Goal: Task Accomplishment & Management: Manage account settings

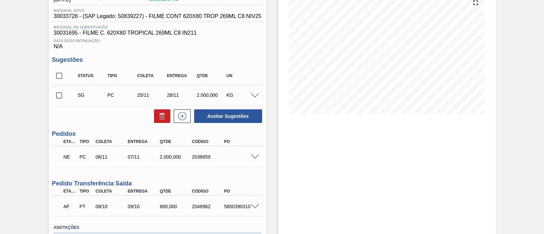
scroll to position [85, 0]
click at [252, 160] on span at bounding box center [255, 157] width 8 height 5
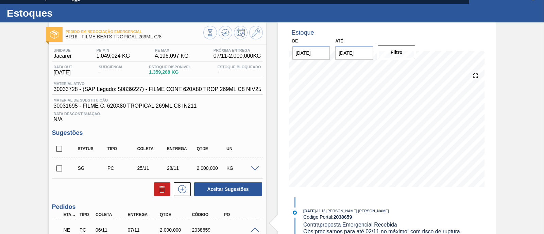
scroll to position [0, 0]
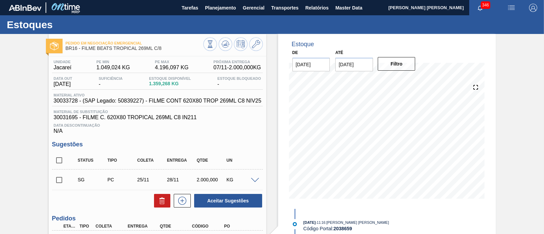
click at [252, 179] on div at bounding box center [256, 180] width 14 height 5
click at [253, 180] on span at bounding box center [255, 180] width 8 height 5
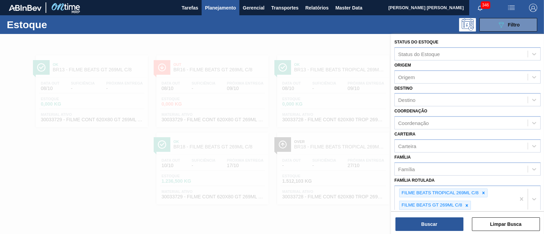
scroll to position [85, 0]
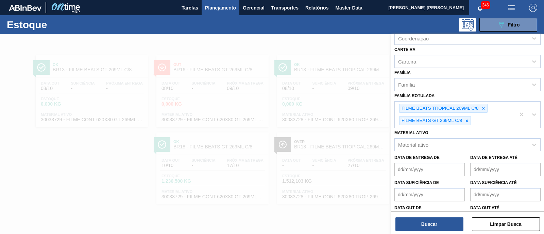
drag, startPoint x: 520, startPoint y: 113, endPoint x: 499, endPoint y: 113, distance: 20.8
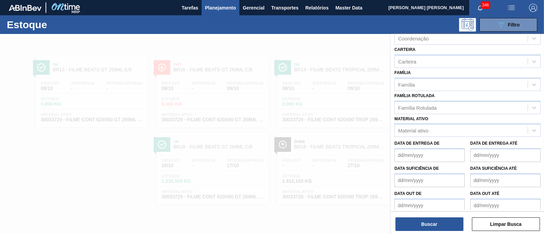
click at [497, 114] on div "Material ativo Material ativo" at bounding box center [468, 125] width 146 height 23
click at [489, 108] on div "Família Rotulada" at bounding box center [461, 108] width 133 height 10
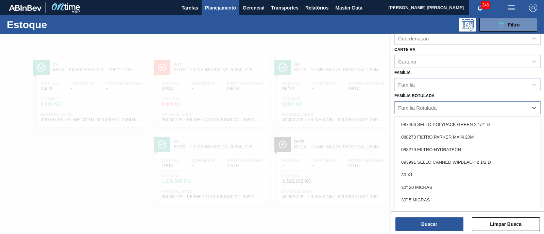
click at [487, 107] on div "Família Rotulada" at bounding box center [461, 108] width 133 height 10
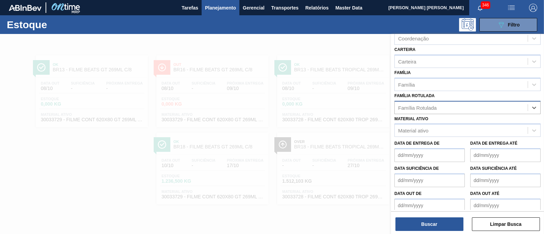
paste Rotulada "FILME BEATS SENSES 269ML C/8"
type Rotulada "FILME BEATS SENSES 269ML C/8"
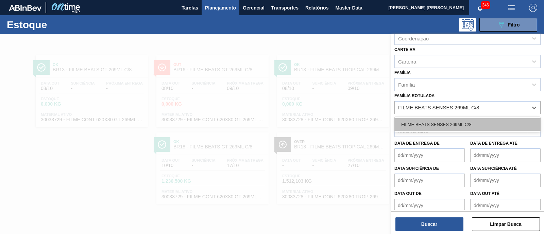
click at [472, 122] on div "FILME BEATS SENSES 269ML C/8" at bounding box center [468, 124] width 146 height 13
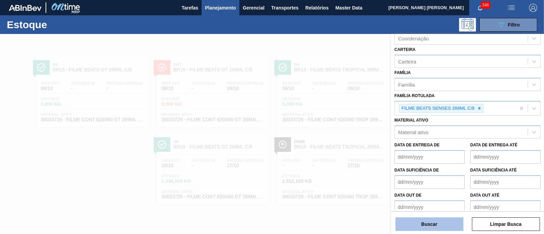
click at [442, 223] on button "Buscar" at bounding box center [430, 225] width 68 height 14
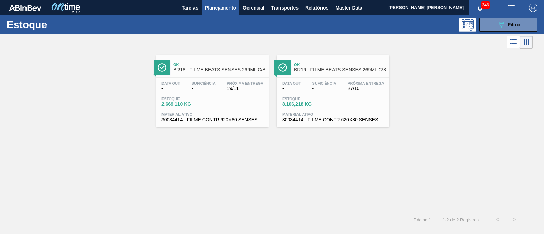
click at [506, 104] on div "Ok BR18 - FILME BEATS SENSES 269ML C/8 Data out - Suficiência - Próxima Entrega…" at bounding box center [272, 88] width 544 height 77
click at [503, 21] on icon "089F7B8B-B2A5-4AFE-B5C0-19BA573D28AC" at bounding box center [501, 25] width 8 height 8
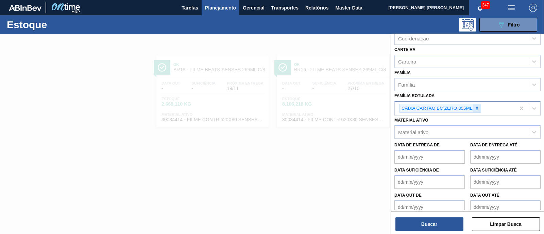
click at [475, 106] on icon at bounding box center [477, 108] width 5 height 5
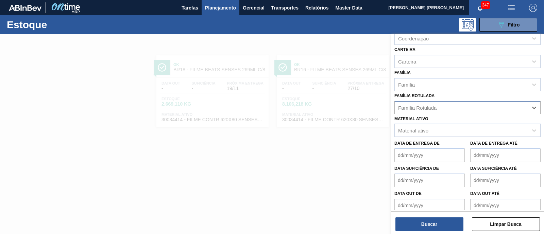
click at [475, 105] on div "Família Rotulada" at bounding box center [461, 108] width 133 height 10
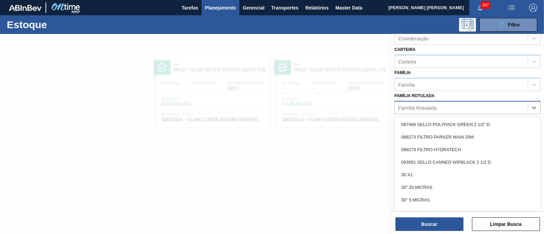
paste Rotulada "AROMA DE SENSES"
type Rotulada "AROMA DE SENSES"
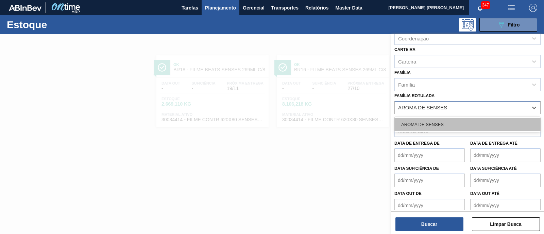
click at [453, 121] on div "AROMA DE SENSES" at bounding box center [468, 124] width 146 height 13
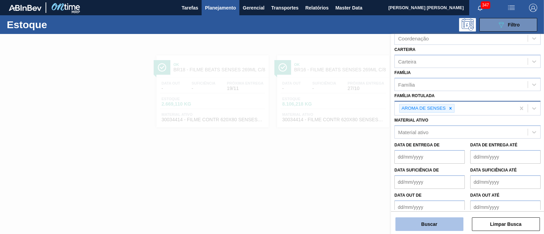
click at [431, 220] on button "Buscar" at bounding box center [430, 225] width 68 height 14
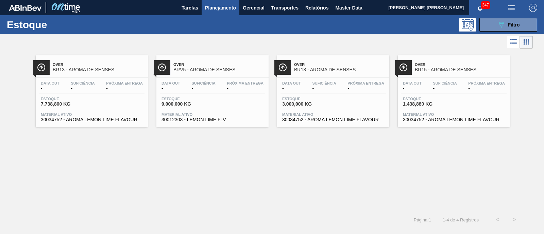
drag, startPoint x: 65, startPoint y: 89, endPoint x: 83, endPoint y: 93, distance: 17.8
click at [83, 93] on div "Data out - Suficiência - Próxima Entrega -" at bounding box center [91, 87] width 105 height 12
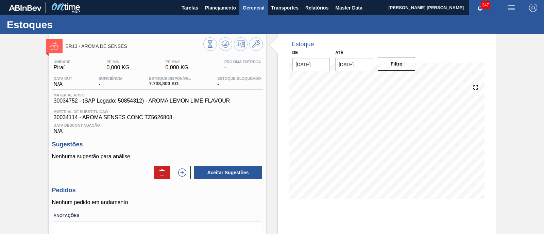
click at [260, 8] on span "Gerencial" at bounding box center [254, 8] width 22 height 8
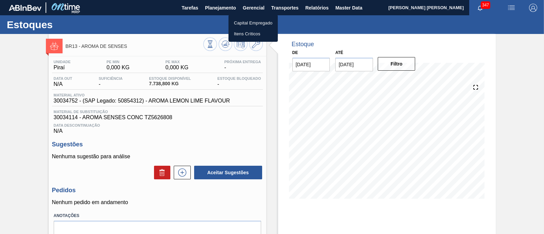
click at [225, 9] on div at bounding box center [272, 117] width 544 height 234
click at [216, 9] on span "Planejamento" at bounding box center [220, 8] width 31 height 8
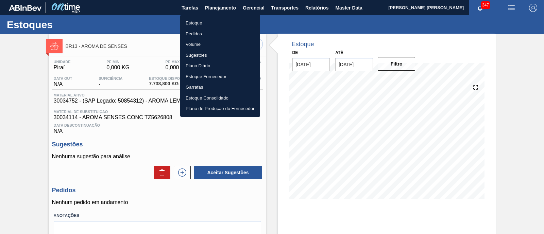
click at [191, 23] on li "Estoque" at bounding box center [220, 23] width 80 height 11
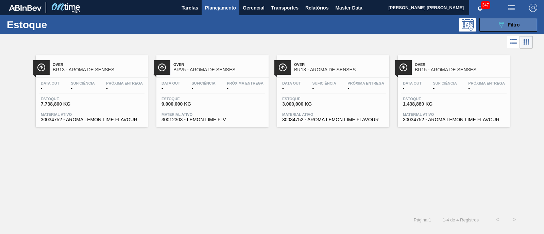
click at [483, 22] on button "089F7B8B-B2A5-4AFE-B5C0-19BA573D28AC Filtro" at bounding box center [509, 25] width 58 height 14
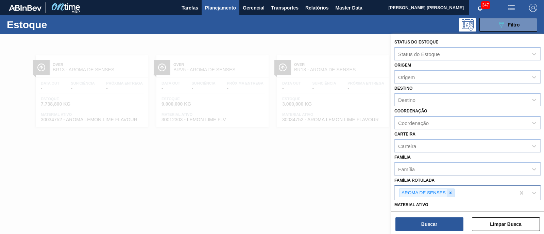
click at [450, 192] on icon at bounding box center [451, 193] width 2 height 2
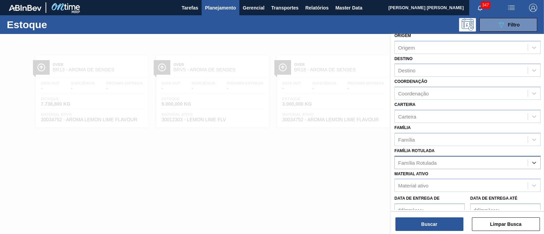
scroll to position [42, 0]
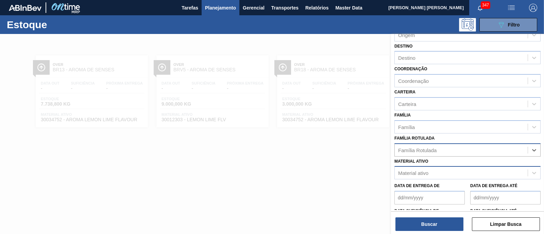
click at [434, 175] on div "Material ativo" at bounding box center [461, 173] width 133 height 10
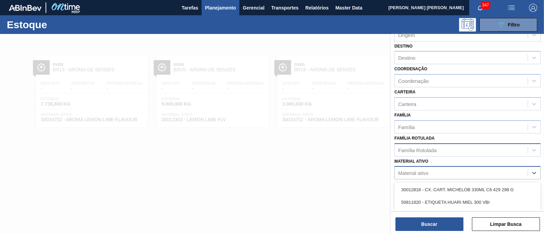
paste ativo "30036914"
type ativo "30036914"
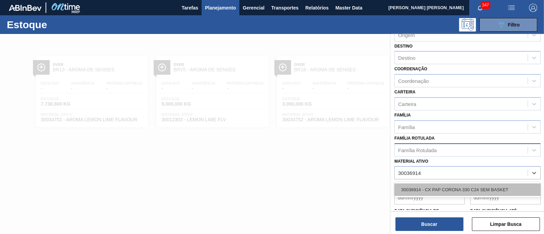
click at [433, 188] on div "30036914 - CX PAP CORONA 330 C24 SEM BASKET" at bounding box center [468, 190] width 146 height 13
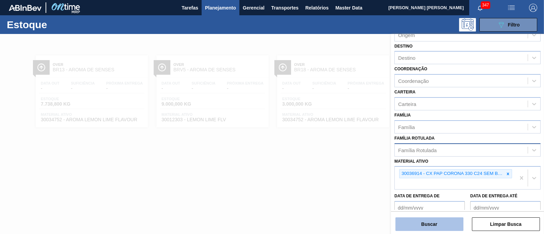
click at [424, 226] on button "Buscar" at bounding box center [430, 225] width 68 height 14
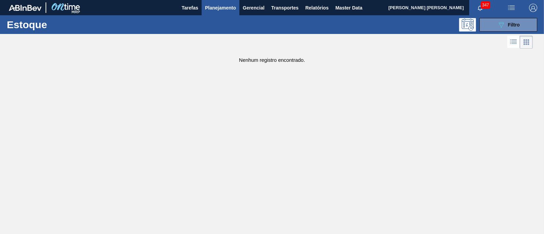
click at [226, 7] on span "Planejamento" at bounding box center [220, 8] width 31 height 8
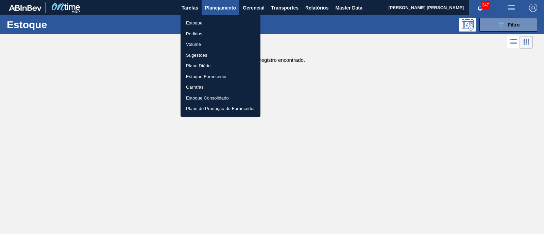
click at [201, 33] on li "Pedidos" at bounding box center [221, 34] width 80 height 11
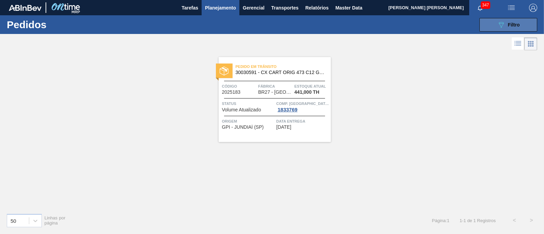
click at [494, 23] on button "089F7B8B-B2A5-4AFE-B5C0-19BA573D28AC Filtro" at bounding box center [509, 25] width 58 height 14
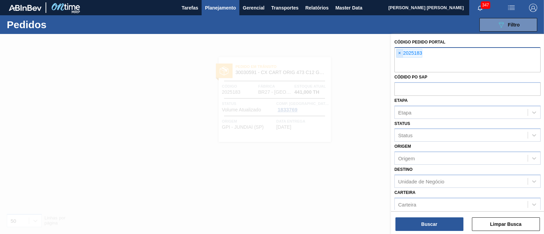
click at [398, 53] on span "×" at bounding box center [400, 53] width 6 height 8
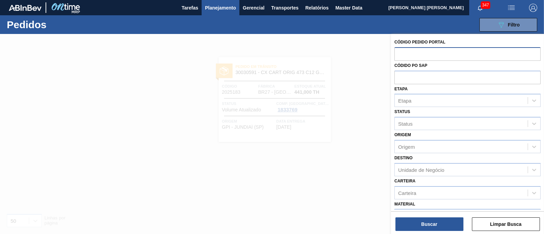
click at [403, 53] on input "text" at bounding box center [468, 53] width 146 height 13
paste input "text"
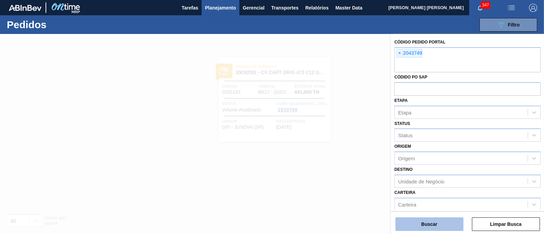
click at [442, 223] on button "Buscar" at bounding box center [430, 225] width 68 height 14
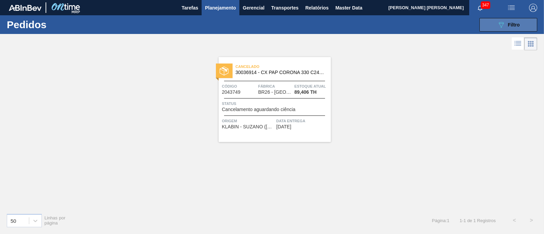
click at [504, 23] on icon "089F7B8B-B2A5-4AFE-B5C0-19BA573D28AC" at bounding box center [501, 25] width 8 height 8
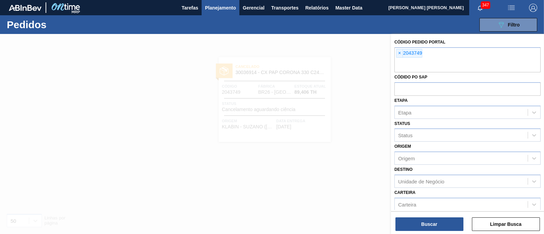
click at [224, 12] on button "Planejamento" at bounding box center [221, 7] width 38 height 15
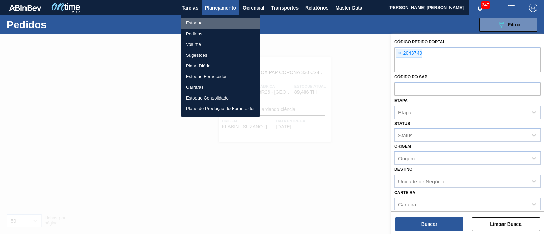
click at [191, 21] on li "Estoque" at bounding box center [221, 23] width 80 height 11
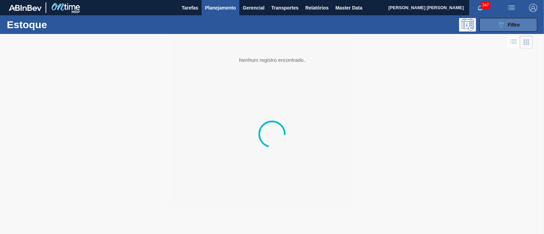
click at [514, 28] on div "089F7B8B-B2A5-4AFE-B5C0-19BA573D28AC Filtro" at bounding box center [508, 25] width 23 height 8
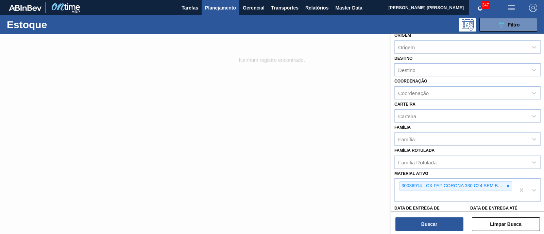
scroll to position [42, 0]
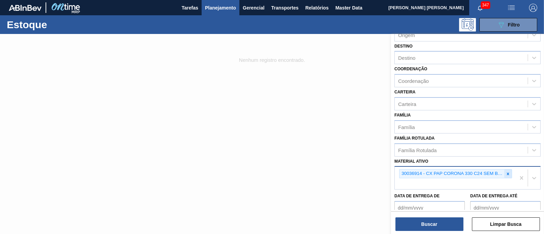
click at [507, 173] on icon at bounding box center [508, 174] width 2 height 2
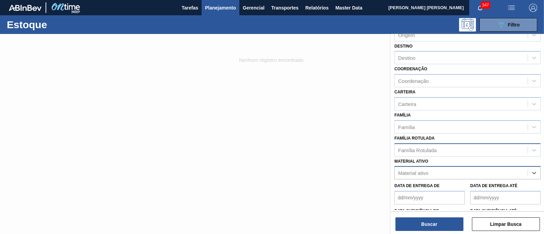
click at [455, 150] on div "Família Rotulada" at bounding box center [461, 150] width 133 height 10
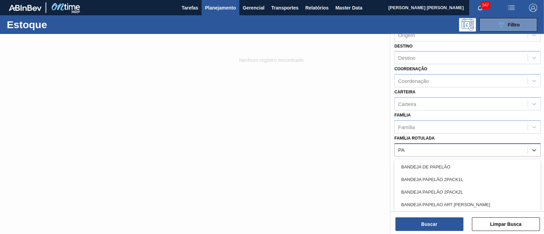
type Rotulada "P"
type Rotulada "CORONA"
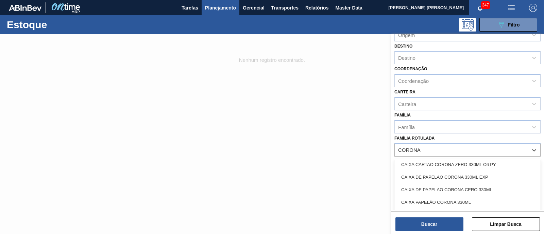
scroll to position [255, 0]
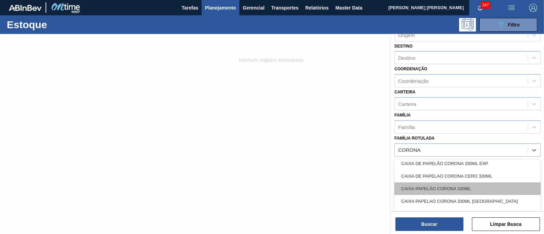
click at [488, 184] on div "CAIXA PAPELÃO CORONA 330ML" at bounding box center [468, 189] width 146 height 13
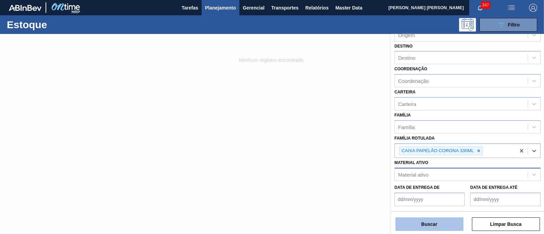
click at [437, 222] on button "Buscar" at bounding box center [430, 225] width 68 height 14
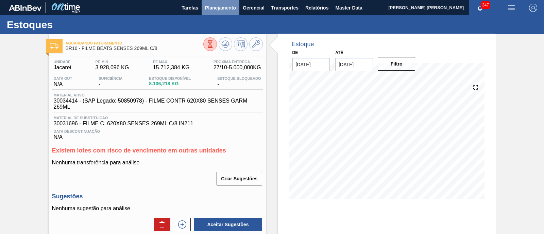
click at [219, 15] on button "Planejamento" at bounding box center [221, 7] width 38 height 15
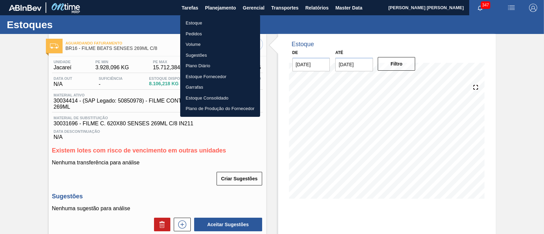
click at [208, 24] on li "Estoque" at bounding box center [220, 23] width 80 height 11
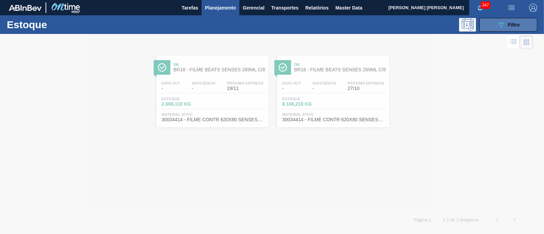
click at [511, 23] on span "Filtro" at bounding box center [514, 24] width 12 height 5
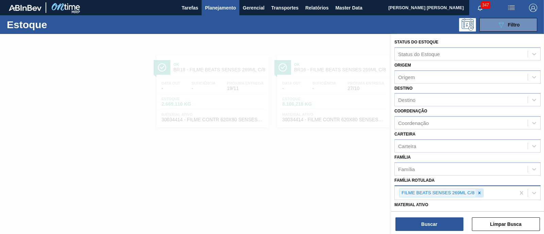
click at [479, 192] on icon at bounding box center [479, 193] width 2 height 2
type Rotulada "b"
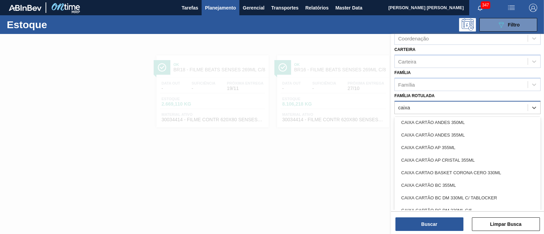
scroll to position [255, 0]
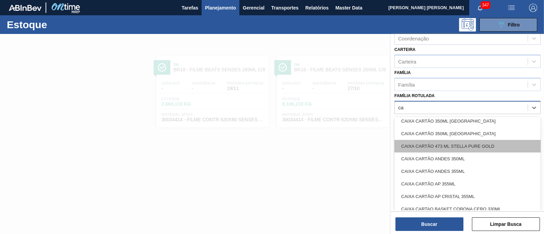
type Rotulada "c"
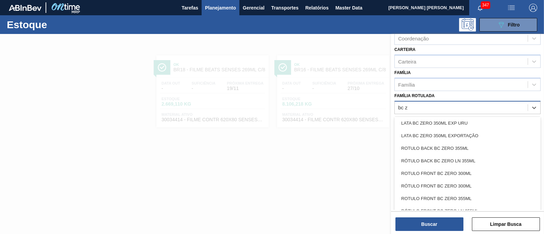
scroll to position [89, 0]
type Rotulada "bc zer"
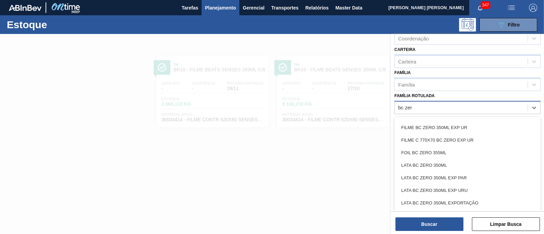
scroll to position [0, 0]
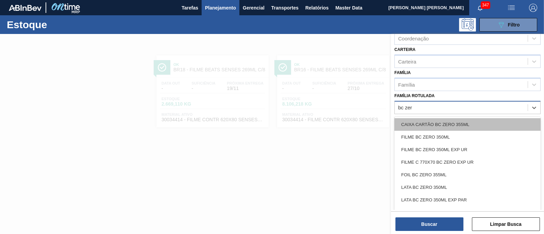
click at [464, 118] on div "CAIXA CARTÃO BC ZERO 355ML" at bounding box center [468, 124] width 146 height 13
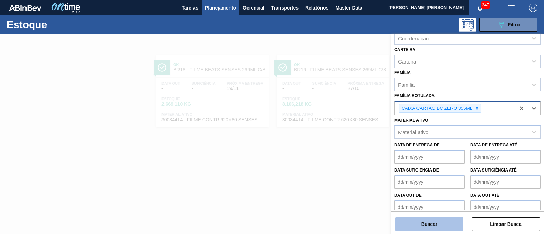
click at [450, 226] on button "Buscar" at bounding box center [430, 225] width 68 height 14
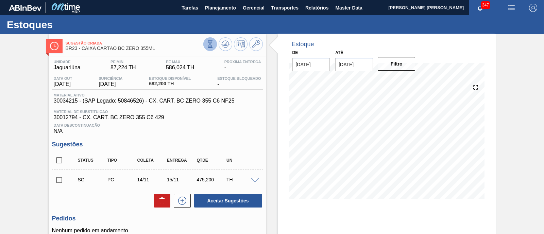
click at [209, 45] on icon at bounding box center [210, 44] width 4 height 6
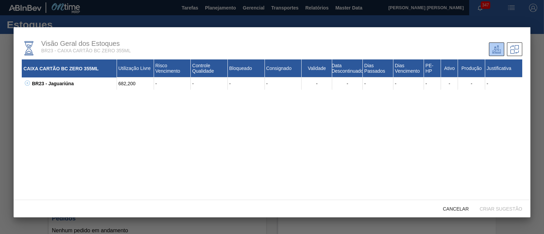
click at [28, 82] on icon at bounding box center [27, 83] width 5 height 5
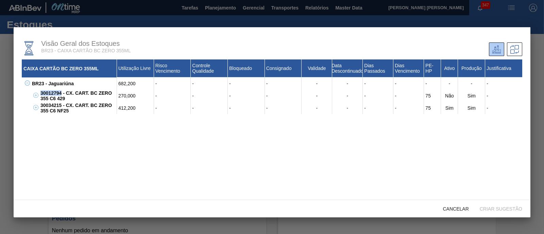
drag, startPoint x: 39, startPoint y: 93, endPoint x: 61, endPoint y: 93, distance: 21.4
click at [61, 93] on div "30012794 - CX. CART. BC ZERO 355 C6 429" at bounding box center [78, 96] width 78 height 12
copy div "30012794"
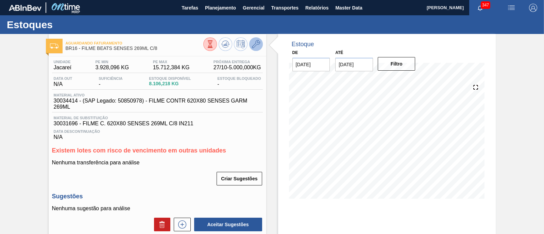
click at [258, 45] on icon at bounding box center [256, 44] width 8 height 8
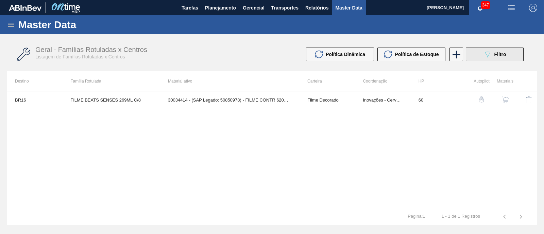
click at [481, 56] on button "089F7B8B-B2A5-4AFE-B5C0-19BA573D28AC Filtro" at bounding box center [495, 55] width 58 height 14
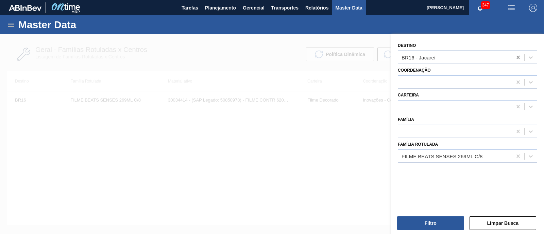
click at [515, 56] on icon at bounding box center [518, 57] width 7 height 7
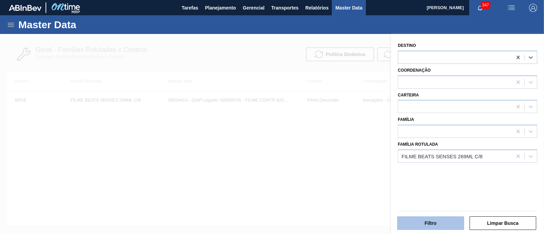
click at [436, 218] on button "Filtro" at bounding box center [430, 224] width 67 height 14
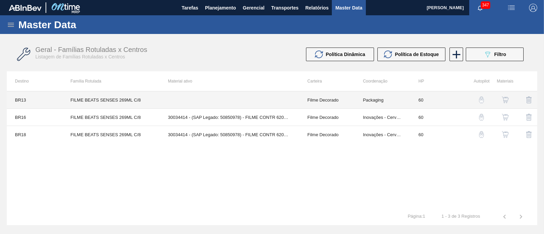
click at [253, 101] on td at bounding box center [230, 100] width 140 height 17
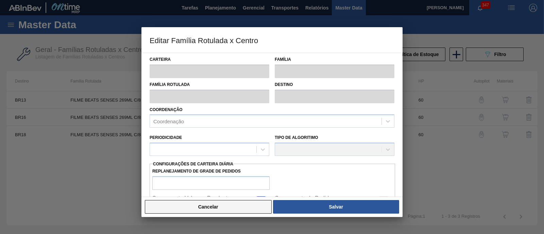
type input "Filme Decorado"
type input "FILME BEATS SENSES 269ML C/8"
type input "BR13 - Piraí"
type input "60"
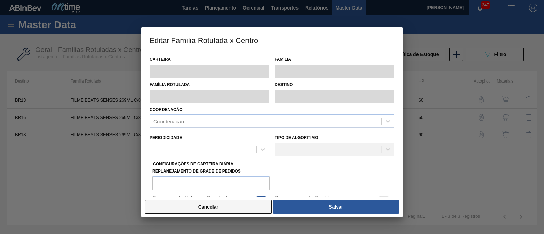
type input "0"
type input "100"
type input "0,000"
checkbox input "true"
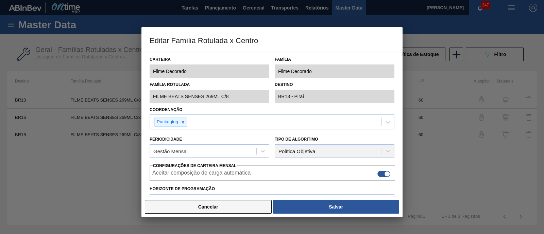
click at [224, 210] on button "Cancelar" at bounding box center [208, 207] width 127 height 14
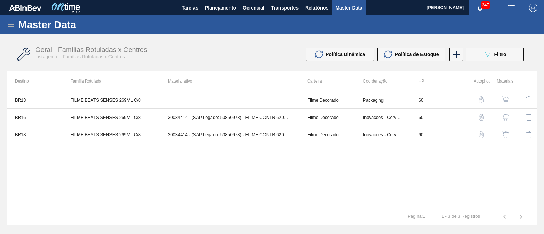
click at [506, 98] on img "button" at bounding box center [505, 100] width 7 height 7
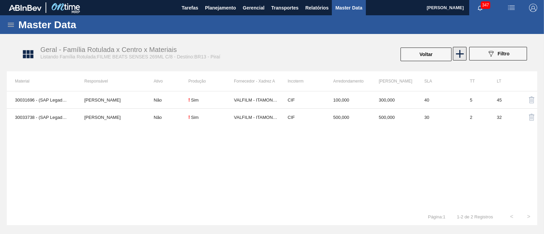
click at [460, 54] on icon at bounding box center [460, 54] width 8 height 8
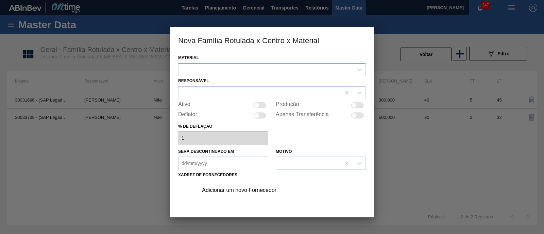
click at [273, 71] on div at bounding box center [266, 70] width 175 height 10
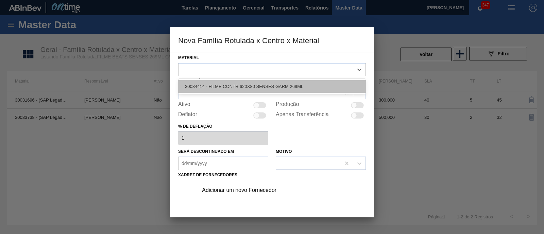
click at [273, 91] on div "30034414 - FILME CONTR 620X80 SENSES GARM 269ML" at bounding box center [272, 86] width 188 height 13
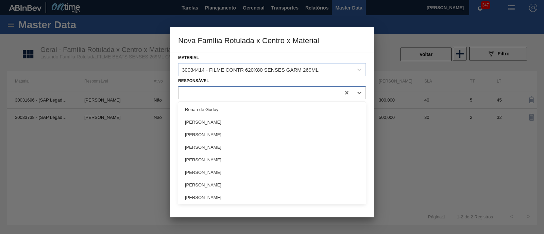
click at [264, 91] on div at bounding box center [260, 93] width 162 height 10
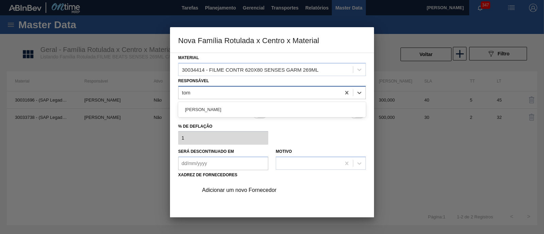
type input "toma"
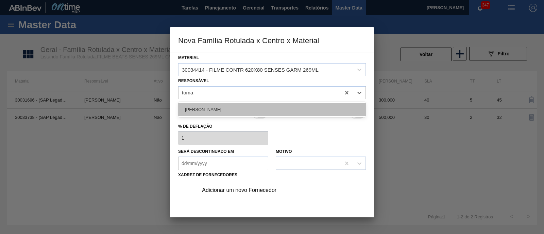
click at [249, 104] on div "TOMAS SIMOES SILVA" at bounding box center [272, 109] width 188 height 13
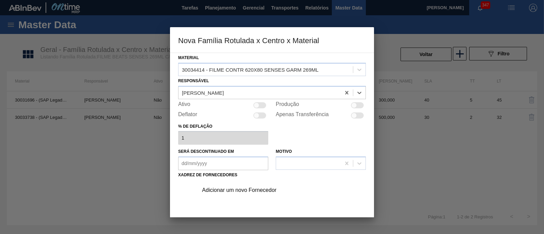
click at [259, 104] on div at bounding box center [257, 105] width 6 height 6
checkbox input "true"
click at [259, 104] on div at bounding box center [259, 105] width 13 height 6
checkbox input "false"
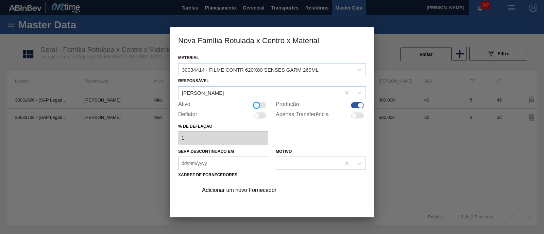
click at [254, 187] on div "Adicionar um novo Fornecedor" at bounding box center [268, 190] width 133 height 6
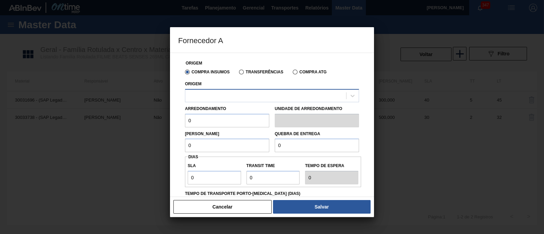
click at [224, 93] on div at bounding box center [265, 96] width 161 height 10
click at [219, 94] on div at bounding box center [265, 96] width 161 height 10
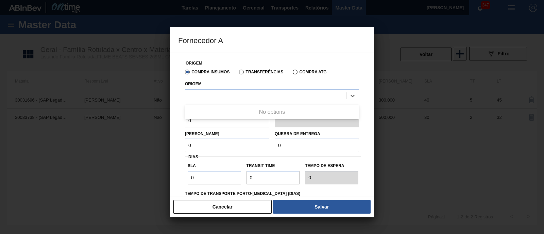
click at [211, 112] on div "No options" at bounding box center [272, 112] width 174 height 12
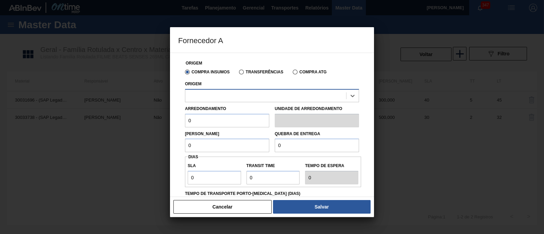
click at [219, 102] on div at bounding box center [272, 95] width 174 height 13
click at [230, 207] on button "Cancelar" at bounding box center [223, 207] width 98 height 14
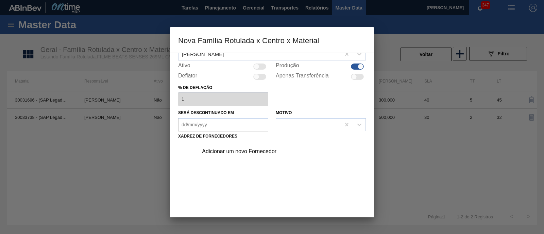
scroll to position [71, 0]
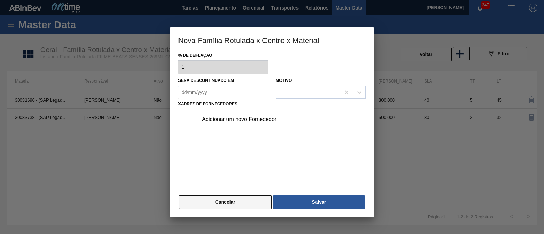
click at [235, 196] on button "Cancelar" at bounding box center [225, 203] width 93 height 14
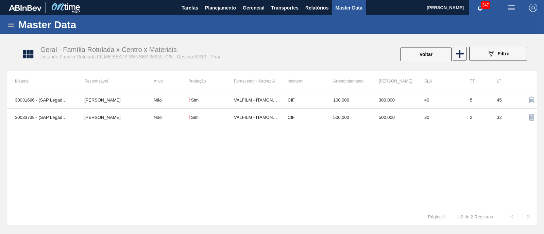
click at [236, 148] on div "30031696 - (SAP Legado: 50831900) - FILME C. 620X80 SENSES 269ML C/8 IN211 MURI…" at bounding box center [272, 149] width 531 height 117
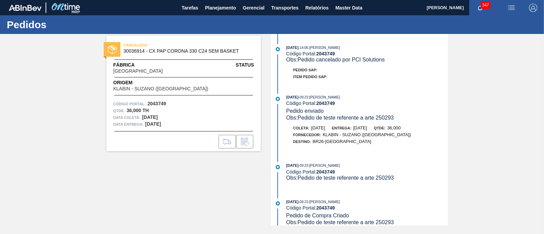
click at [151, 187] on div "CANCELADO 30036914 - CX PAP CORONA 330 C24 SEM BASKET Fábrica [GEOGRAPHIC_DATA]…" at bounding box center [178, 130] width 165 height 192
drag, startPoint x: 151, startPoint y: 52, endPoint x: 242, endPoint y: 53, distance: 90.9
click at [242, 53] on span "30036914 - CX PAP CORONA 330 C24 SEM BASKET" at bounding box center [186, 51] width 124 height 5
click at [211, 67] on div "Fábrica [GEOGRAPHIC_DATA] Status" at bounding box center [183, 68] width 154 height 12
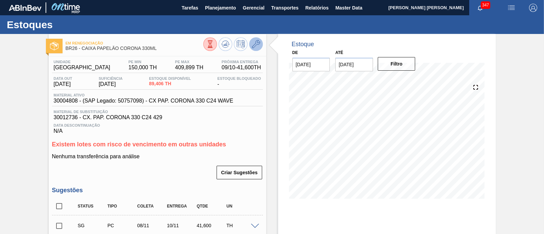
click at [258, 46] on icon at bounding box center [256, 44] width 8 height 8
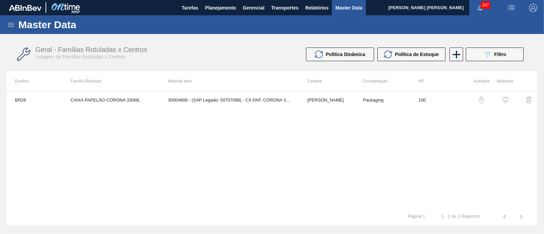
click at [508, 99] on img "button" at bounding box center [505, 100] width 7 height 7
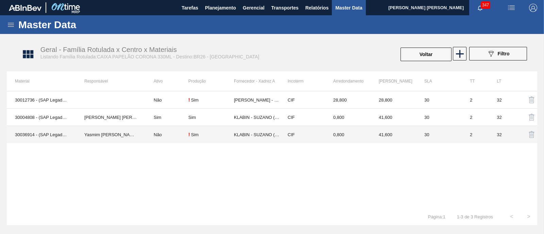
click at [133, 135] on td "Yasmim [PERSON_NAME] [PERSON_NAME]" at bounding box center [110, 134] width 69 height 17
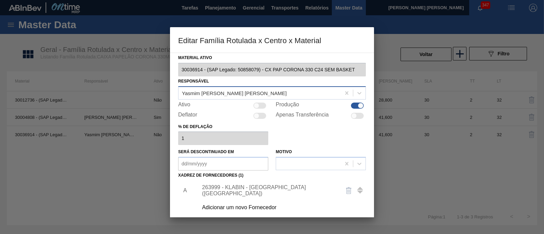
click at [260, 89] on div "Yasmim [PERSON_NAME] [PERSON_NAME]" at bounding box center [260, 93] width 162 height 10
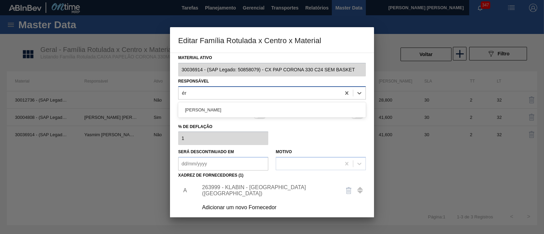
type input "é"
type input "[PERSON_NAME]"
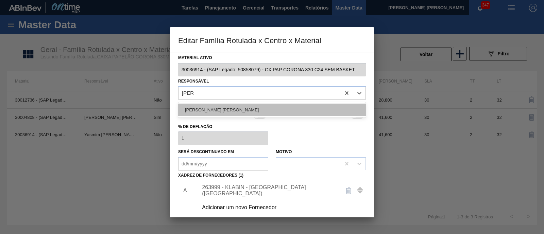
click at [205, 110] on div "[PERSON_NAME] [PERSON_NAME]" at bounding box center [272, 110] width 188 height 13
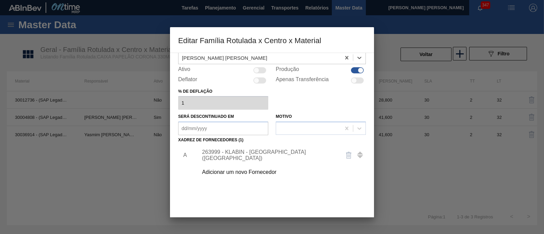
scroll to position [71, 0]
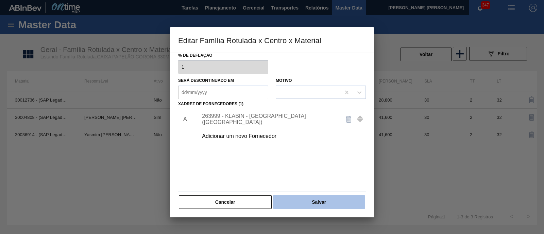
click at [340, 202] on button "Salvar" at bounding box center [319, 203] width 92 height 14
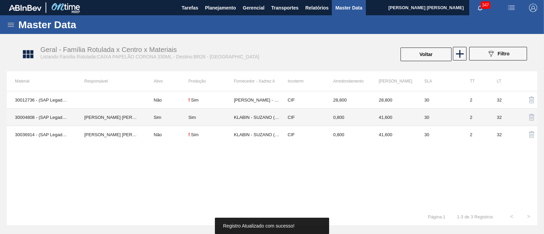
click at [211, 121] on td "Sim" at bounding box center [212, 117] width 46 height 17
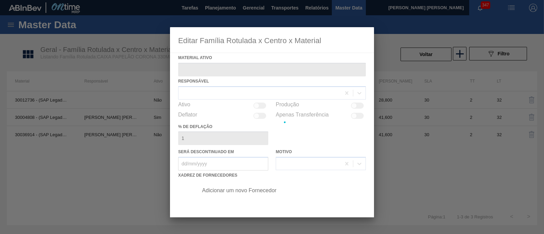
type ativo "30004808 - (SAP Legado: 50757098) - CX PAP. CORONA 330 C24 WAVE"
checkbox input "true"
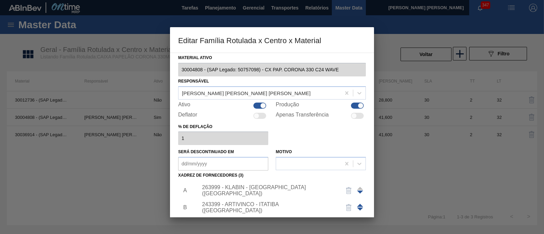
click at [263, 105] on div at bounding box center [263, 106] width 6 height 6
checkbox input "false"
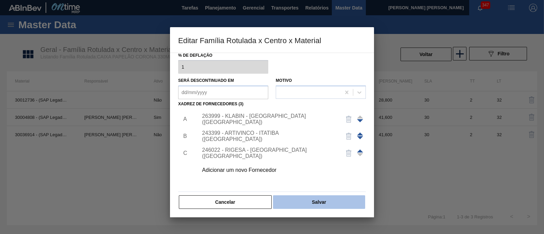
click at [318, 204] on button "Salvar" at bounding box center [319, 203] width 92 height 14
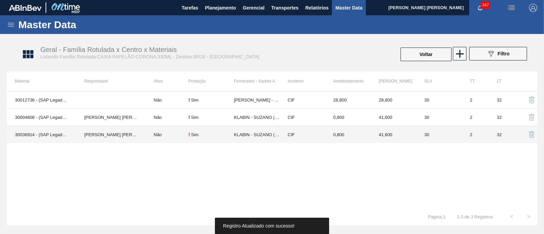
click at [174, 132] on td "Não" at bounding box center [167, 134] width 43 height 17
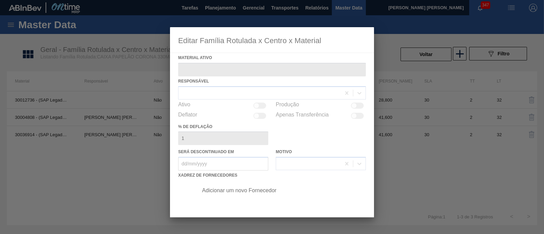
type ativo "30036914 - (SAP Legado: 50858079) - CX PAP CORONA 330 C24 SEM BASKET"
checkbox input "true"
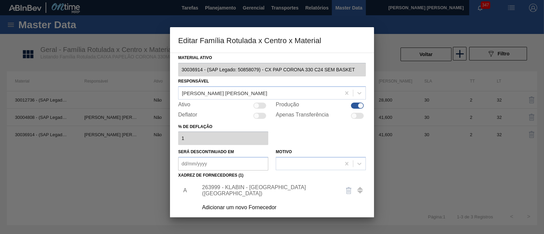
click at [259, 106] on div at bounding box center [259, 106] width 13 height 6
checkbox input "true"
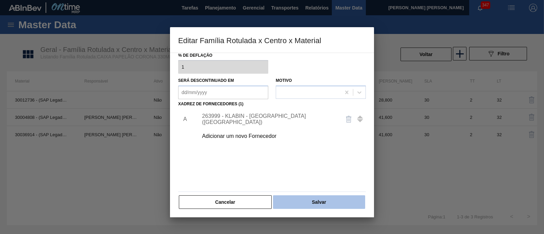
click at [325, 202] on button "Salvar" at bounding box center [319, 203] width 92 height 14
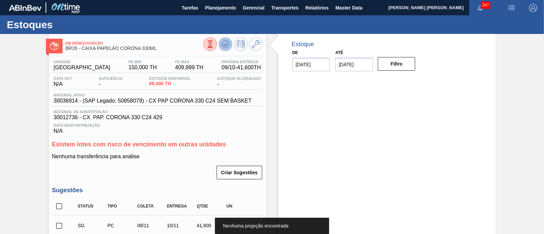
click at [228, 43] on icon at bounding box center [226, 44] width 8 height 8
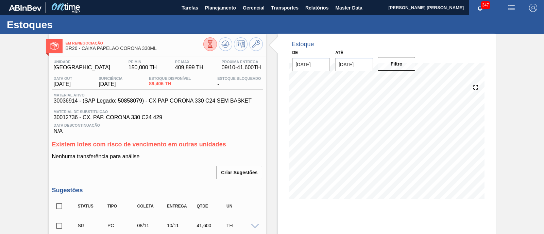
scroll to position [85, 0]
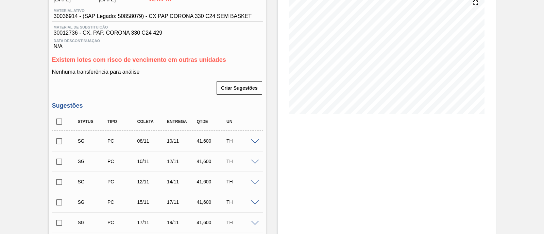
click at [255, 142] on span at bounding box center [255, 142] width 8 height 5
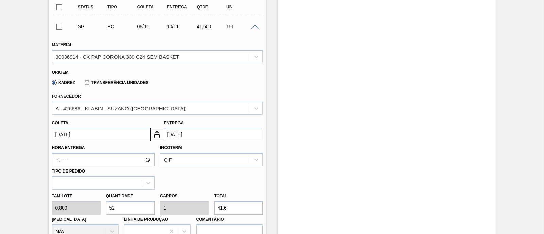
scroll to position [213, 0]
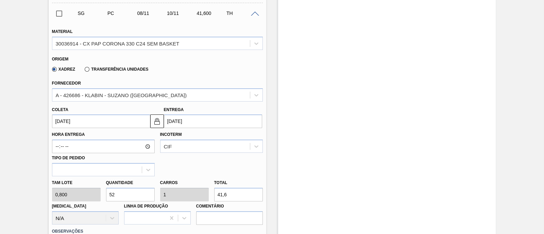
click at [205, 194] on div "[PERSON_NAME] 0,800 Quantidade 52 Carros 1 Total 41,6 [MEDICAL_DATA] N/A Linha …" at bounding box center [157, 201] width 216 height 49
type input "3,75"
type input "0,072"
type input "3"
type input "45"
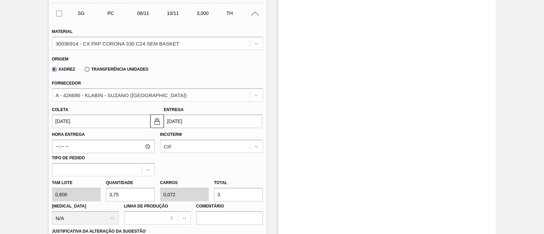
type input "0,865"
type input "36"
click at [198, 124] on input "[DATE]" at bounding box center [213, 122] width 98 height 14
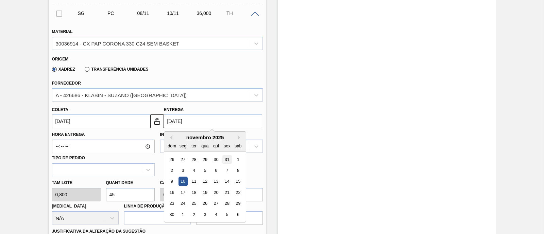
click at [227, 161] on div "31" at bounding box center [227, 159] width 9 height 9
type input "[DATE]"
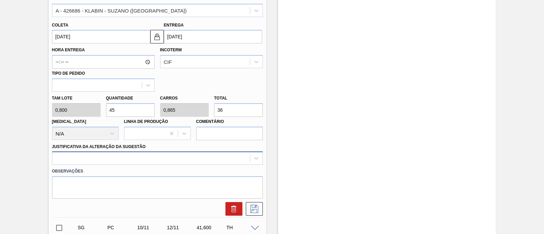
click at [95, 159] on div at bounding box center [157, 158] width 211 height 13
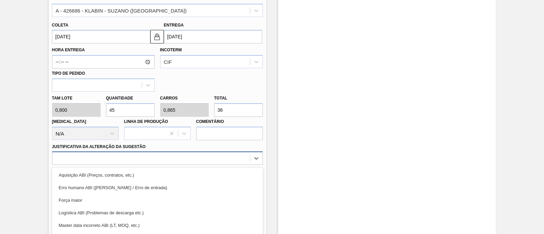
scroll to position [337, 0]
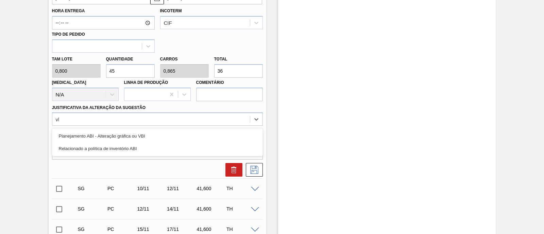
type Sugestão "vbi"
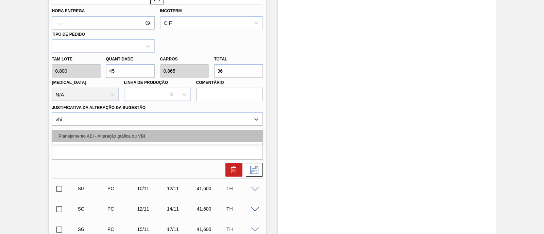
click at [95, 138] on div "Planejamento ABI - Alteração gráfica ou VBI" at bounding box center [157, 136] width 211 height 13
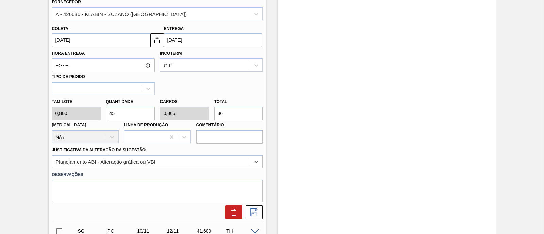
scroll to position [379, 0]
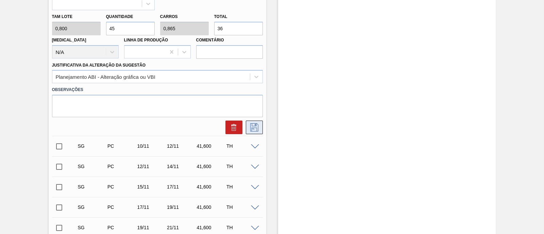
click at [248, 132] on button at bounding box center [254, 128] width 17 height 14
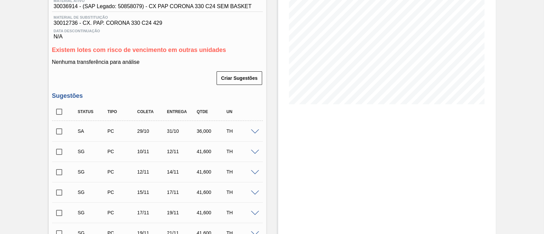
scroll to position [81, 0]
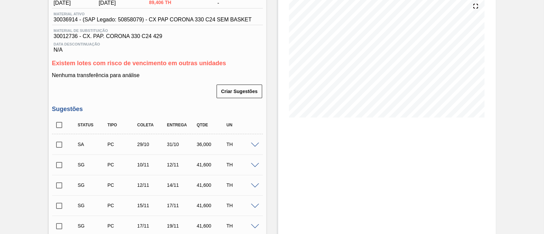
click at [58, 145] on input "checkbox" at bounding box center [59, 145] width 14 height 14
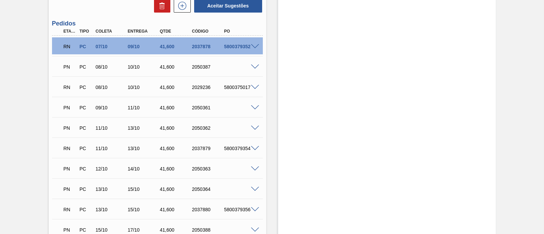
scroll to position [422, 0]
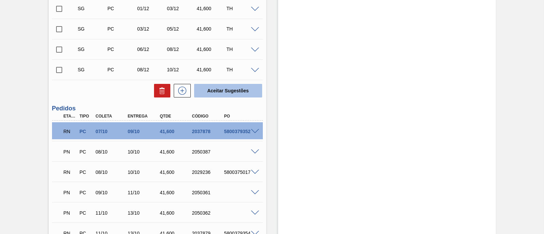
click at [227, 92] on button "Aceitar Sugestões" at bounding box center [228, 91] width 68 height 14
checkbox input "false"
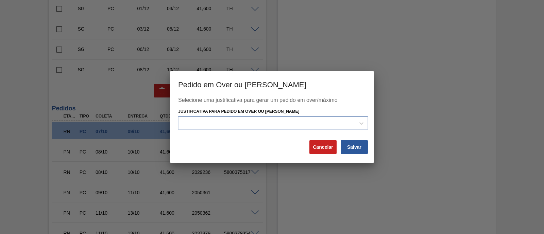
click at [307, 122] on div at bounding box center [267, 123] width 177 height 10
click at [307, 121] on div at bounding box center [267, 123] width 177 height 10
click at [328, 145] on button "Cancelar" at bounding box center [323, 148] width 27 height 14
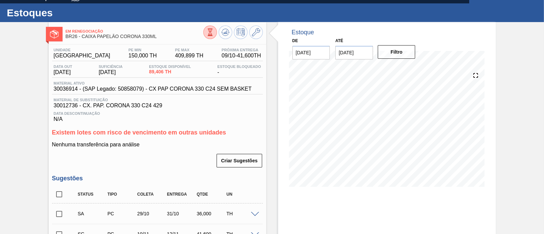
scroll to position [0, 0]
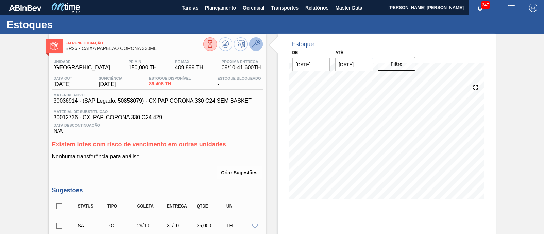
click at [253, 45] on icon at bounding box center [256, 44] width 8 height 8
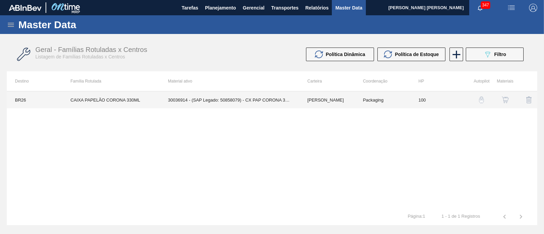
click at [208, 98] on td "30036914 - (SAP Legado: 50858079) - CX PAP CORONA 330 C24 SEM BASKET" at bounding box center [230, 100] width 140 height 17
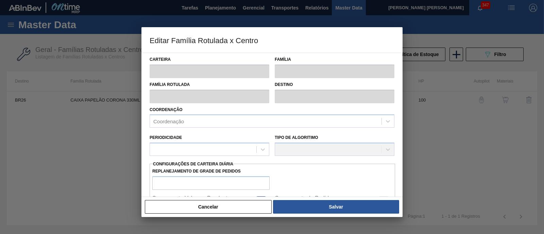
type input "[PERSON_NAME]"
type input "CAIXA PAPELÃO CORONA 330ML"
type input "BR26 - [GEOGRAPHIC_DATA]"
type input "100"
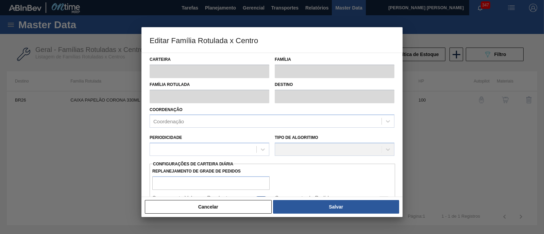
type input "150"
type input "409,899"
type input "80"
type input "357,919"
checkbox input "true"
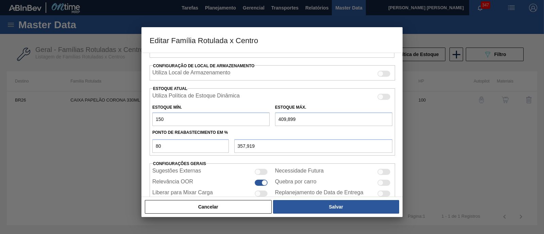
scroll to position [167, 0]
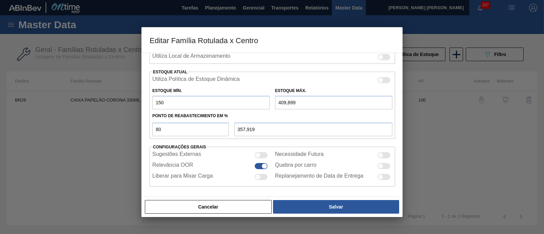
drag, startPoint x: 285, startPoint y: 102, endPoint x: 288, endPoint y: 108, distance: 6.6
click at [285, 102] on input "409,899" at bounding box center [333, 103] width 117 height 14
type input "4.090,899"
type input "3.302,719"
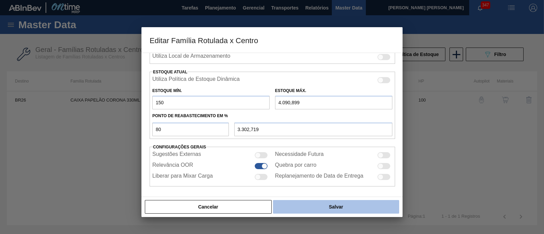
type input "4.090,899"
click at [316, 206] on button "Salvar" at bounding box center [336, 207] width 126 height 14
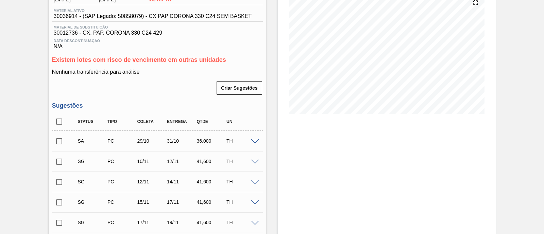
scroll to position [170, 0]
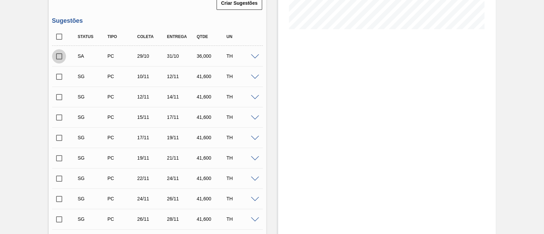
click at [61, 62] on input "checkbox" at bounding box center [59, 56] width 14 height 14
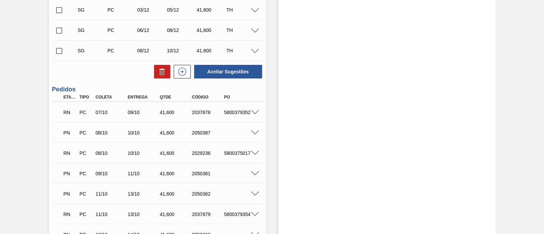
scroll to position [383, 0]
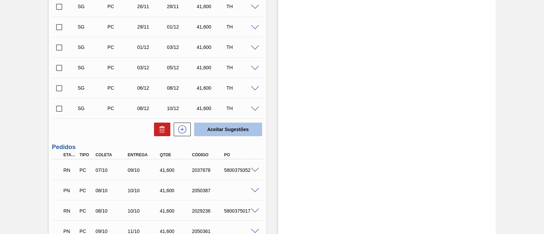
click at [245, 131] on button "Aceitar Sugestões" at bounding box center [228, 130] width 68 height 14
checkbox input "false"
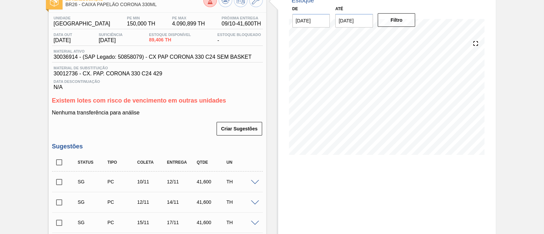
scroll to position [0, 0]
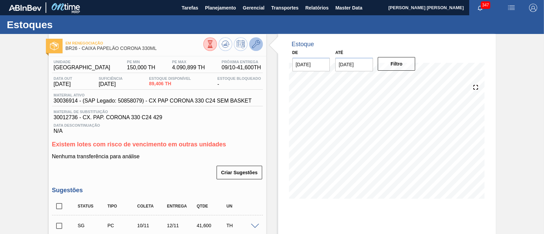
click at [258, 49] on button at bounding box center [256, 44] width 14 height 14
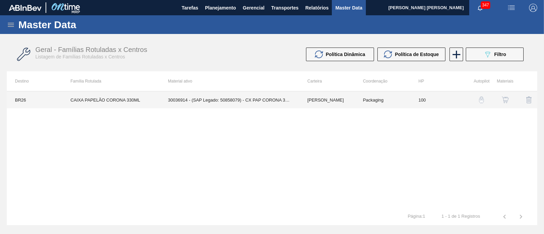
click at [249, 102] on td "30036914 - (SAP Legado: 50858079) - CX PAP CORONA 330 C24 SEM BASKET" at bounding box center [230, 100] width 140 height 17
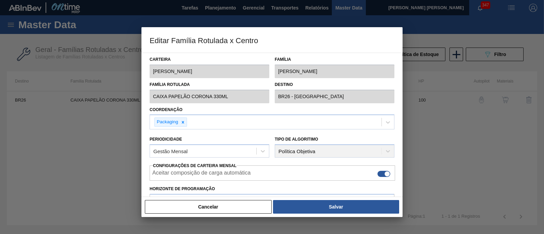
scroll to position [167, 0]
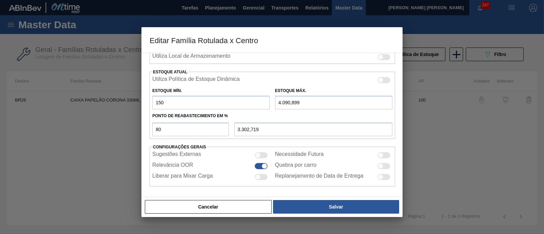
click at [291, 102] on input "4.090,899" at bounding box center [333, 103] width 117 height 14
type input "409,899"
type input "357,919"
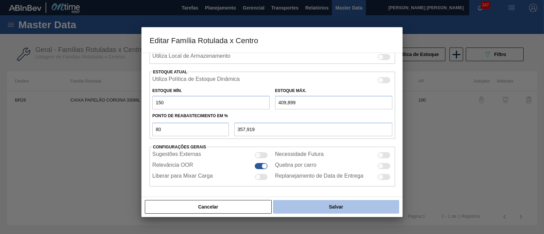
type input "409,899"
click at [332, 206] on button "Salvar" at bounding box center [336, 207] width 126 height 14
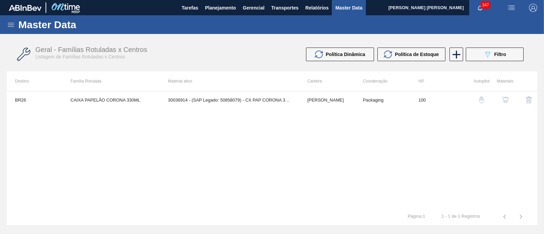
click at [508, 98] on img "button" at bounding box center [505, 100] width 7 height 7
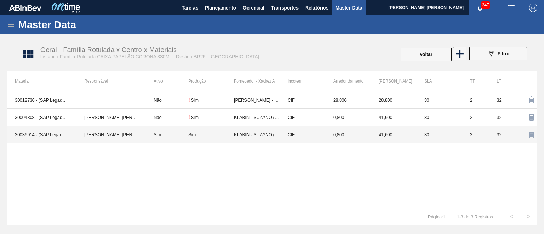
click at [193, 136] on div "Sim" at bounding box center [192, 134] width 7 height 5
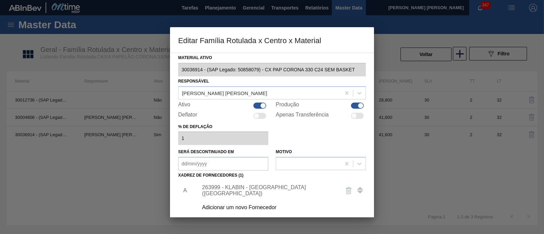
click at [262, 106] on div at bounding box center [263, 106] width 6 height 6
checkbox input "false"
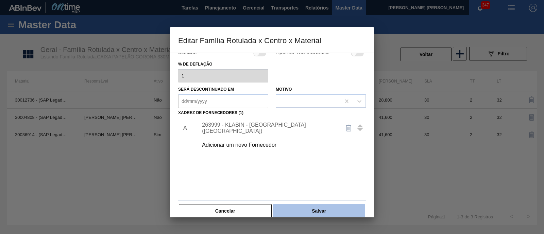
scroll to position [71, 0]
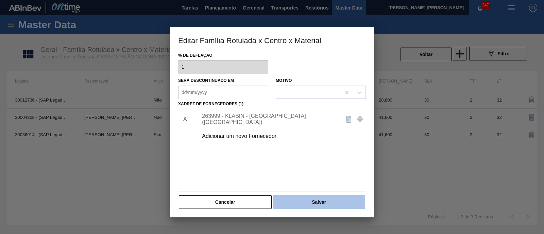
click at [337, 203] on button "Salvar" at bounding box center [319, 203] width 92 height 14
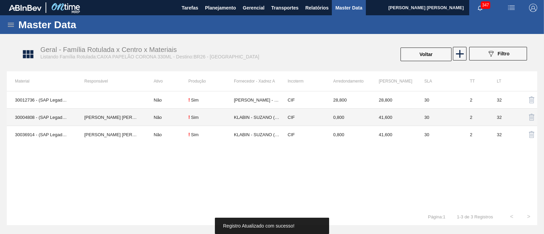
click at [207, 118] on div "! Sim" at bounding box center [212, 117] width 46 height 5
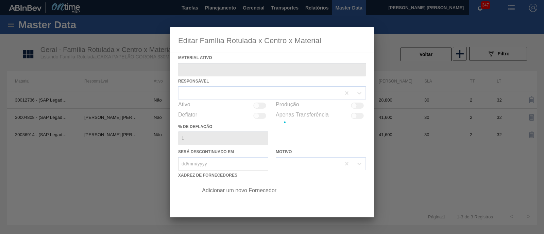
type ativo "30004808 - (SAP Legado: 50757098) - CX PAP. CORONA 330 C24 WAVE"
checkbox input "true"
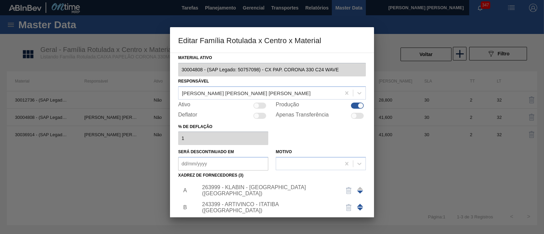
click at [257, 106] on div at bounding box center [257, 106] width 6 height 6
checkbox input "true"
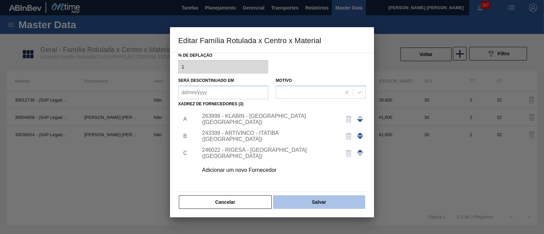
click at [295, 201] on button "Salvar" at bounding box center [319, 203] width 92 height 14
